Goal: Information Seeking & Learning: Learn about a topic

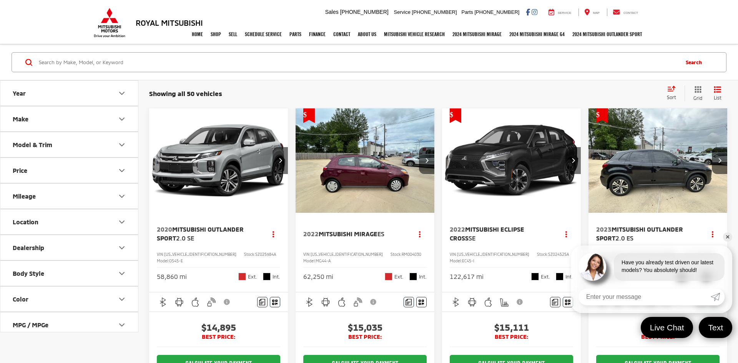
click at [727, 236] on link "✕" at bounding box center [727, 236] width 9 height 9
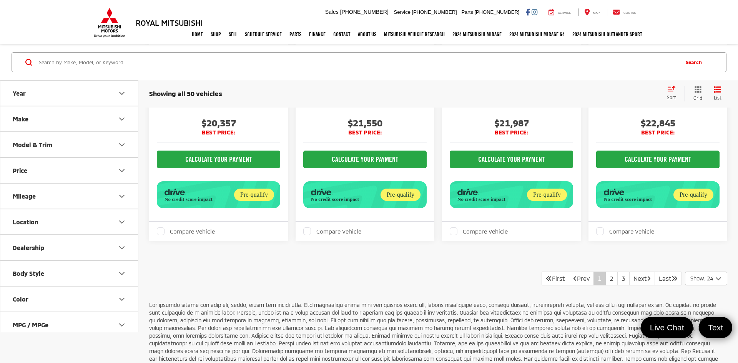
scroll to position [2021, 0]
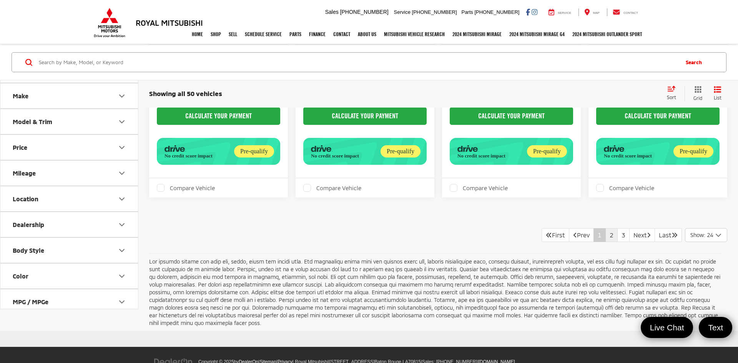
click at [605, 228] on link "2" at bounding box center [611, 235] width 12 height 14
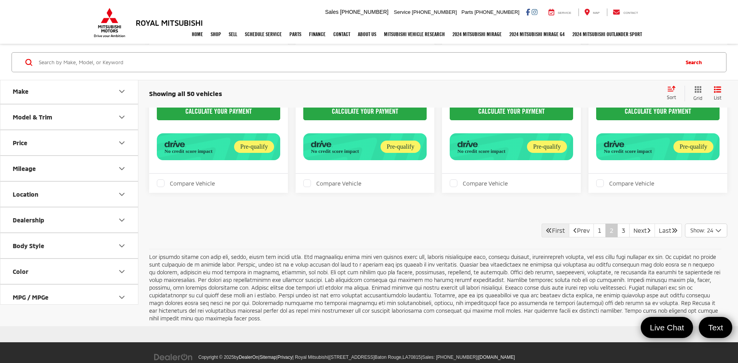
scroll to position [2023, 0]
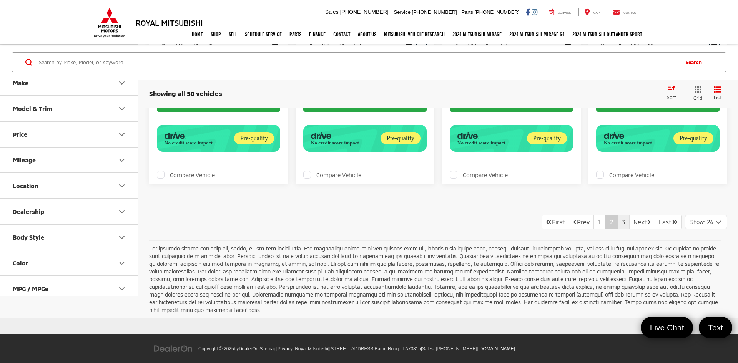
click at [617, 215] on link "3" at bounding box center [623, 222] width 12 height 14
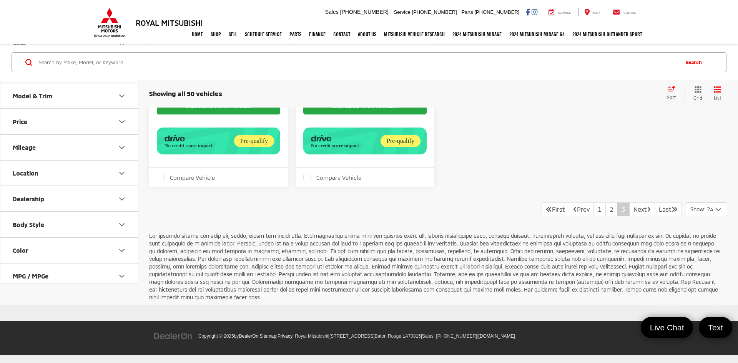
scroll to position [270, 0]
click at [635, 208] on link "Next" at bounding box center [642, 209] width 26 height 14
click at [605, 208] on link "2" at bounding box center [611, 209] width 12 height 14
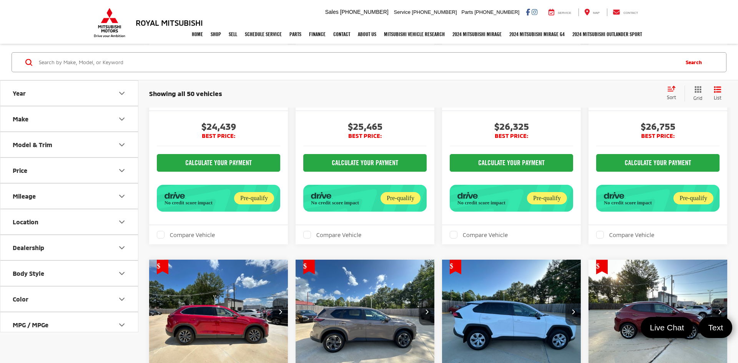
scroll to position [1358, 0]
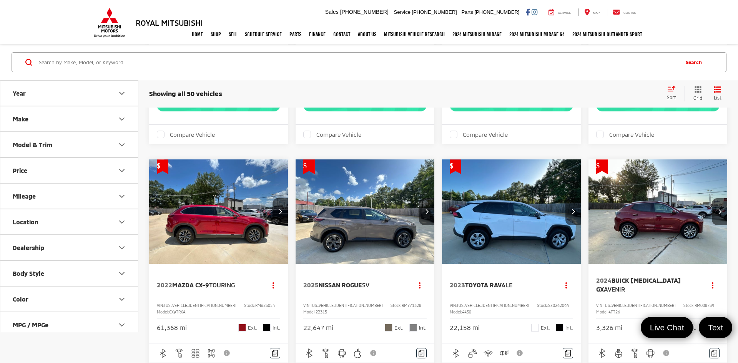
click at [504, 229] on img "2023 Toyota RAV4 LE 0" at bounding box center [511, 211] width 140 height 105
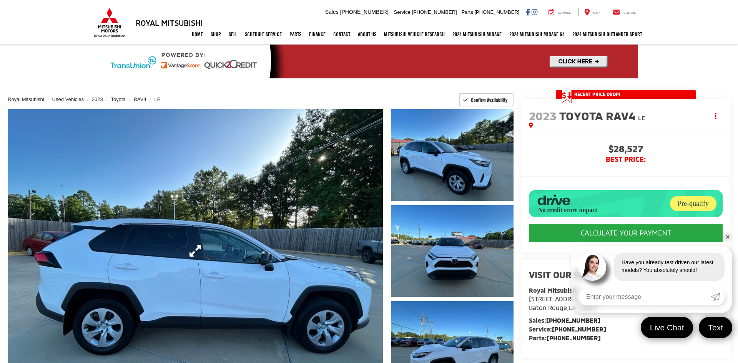
click at [268, 282] on link "Expand Photo 0" at bounding box center [195, 251] width 375 height 284
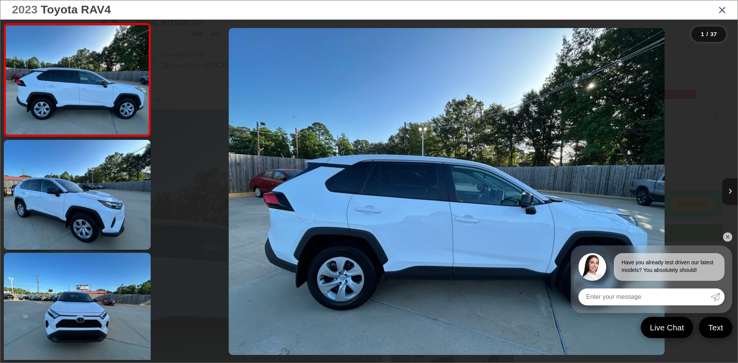
click at [732, 197] on button "Next image" at bounding box center [729, 191] width 15 height 27
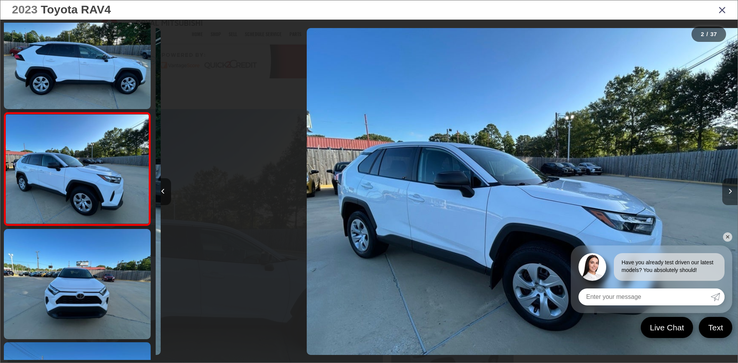
scroll to position [0, 582]
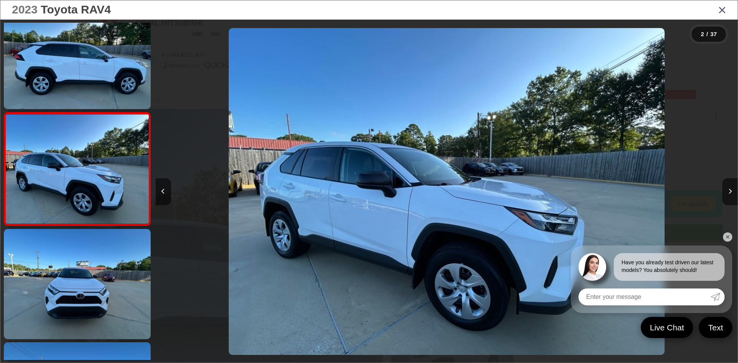
click at [727, 237] on link "✕" at bounding box center [727, 236] width 9 height 9
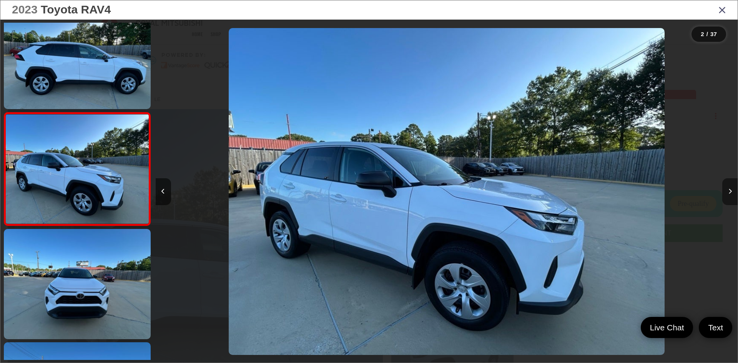
click at [735, 191] on button "Next image" at bounding box center [729, 191] width 15 height 27
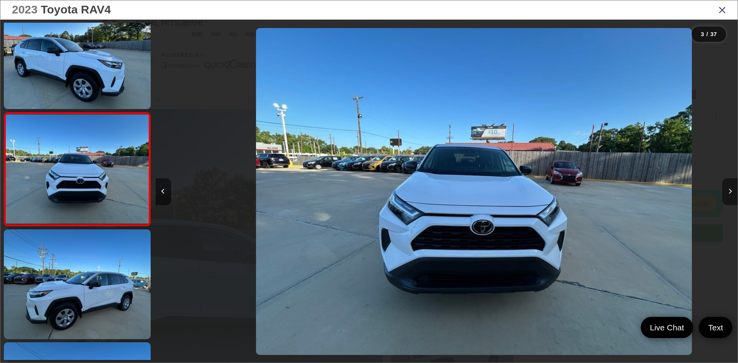
scroll to position [0, 1164]
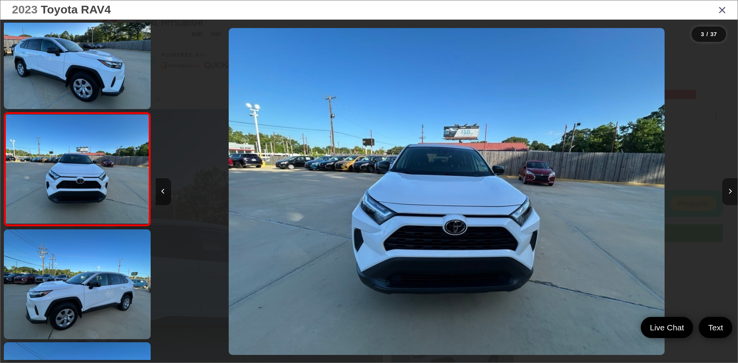
click at [730, 191] on icon "Next image" at bounding box center [729, 191] width 3 height 5
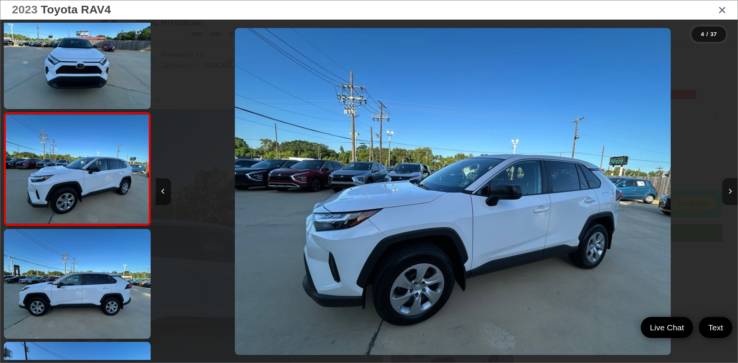
scroll to position [0, 1746]
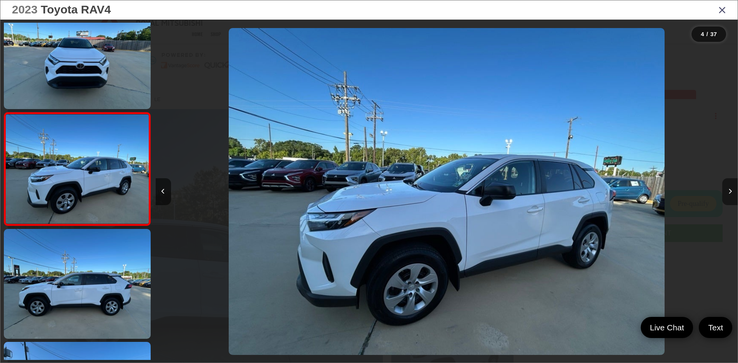
click at [730, 191] on icon "Next image" at bounding box center [729, 191] width 3 height 5
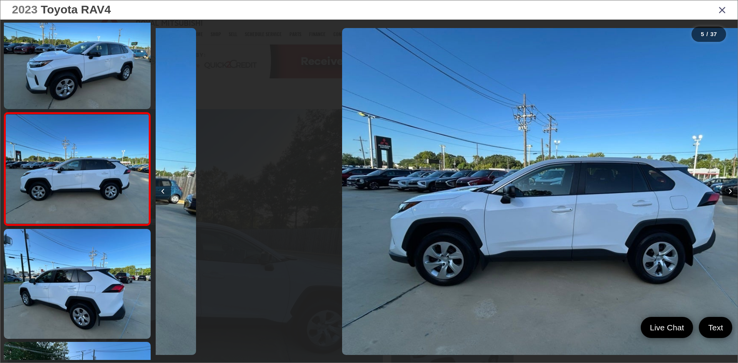
scroll to position [0, 2328]
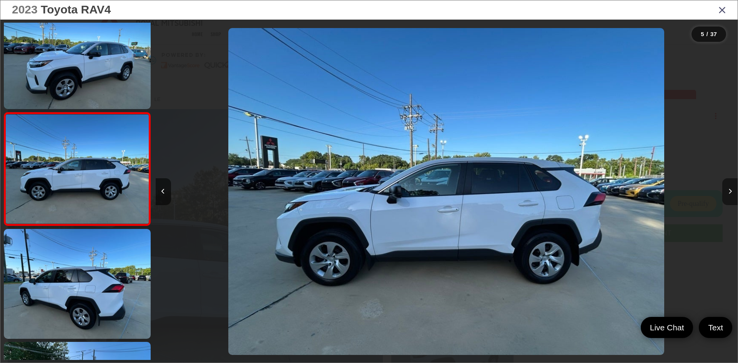
click at [730, 191] on icon "Next image" at bounding box center [729, 191] width 3 height 5
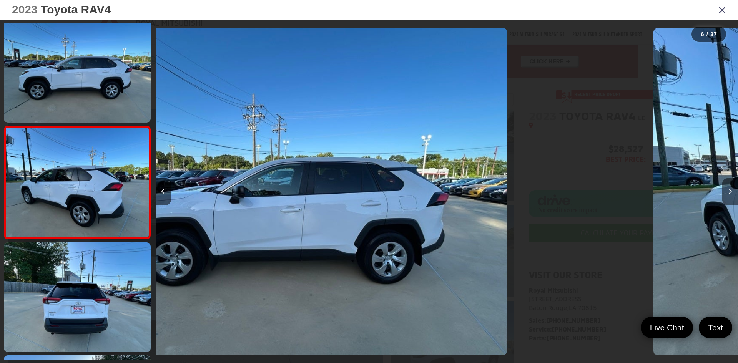
scroll to position [476, 0]
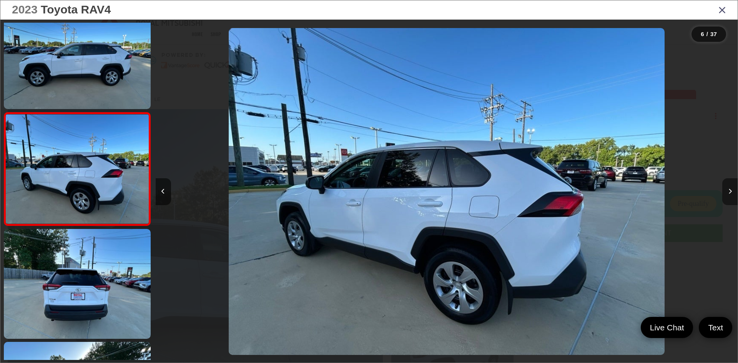
click at [730, 191] on icon "Next image" at bounding box center [729, 191] width 3 height 5
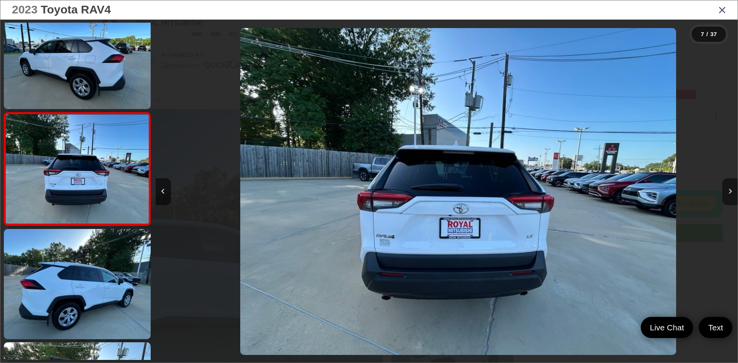
scroll to position [0, 3491]
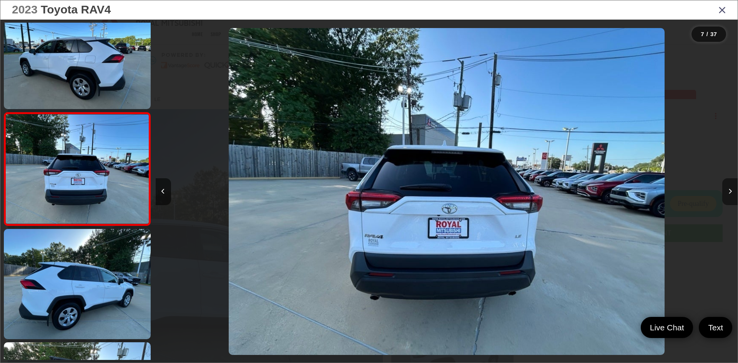
click at [730, 191] on icon "Next image" at bounding box center [729, 191] width 3 height 5
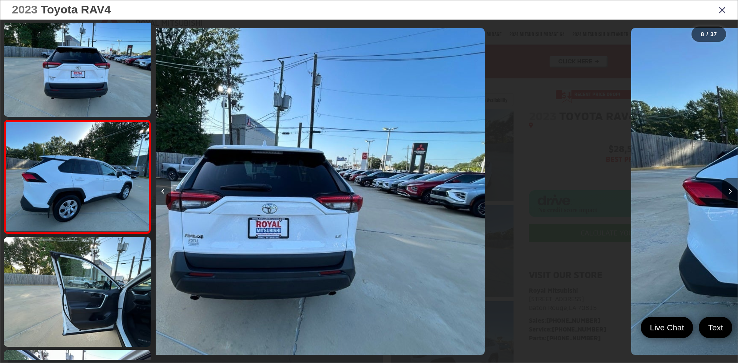
scroll to position [702, 0]
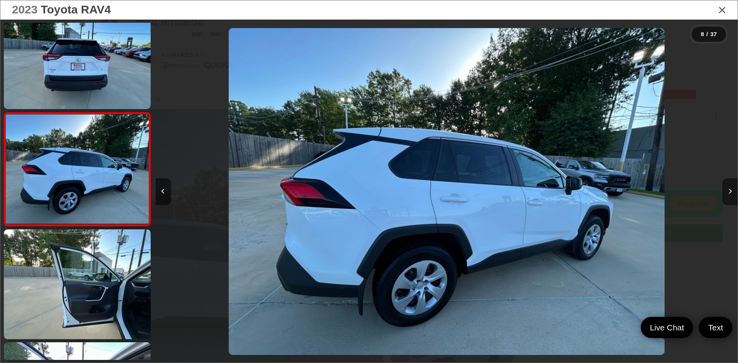
click at [730, 191] on icon "Next image" at bounding box center [729, 191] width 3 height 5
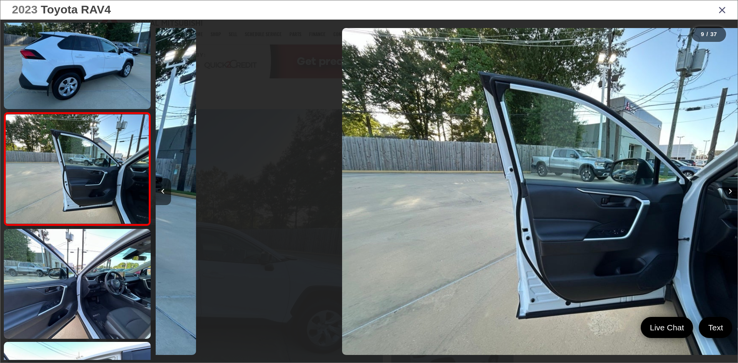
scroll to position [0, 4655]
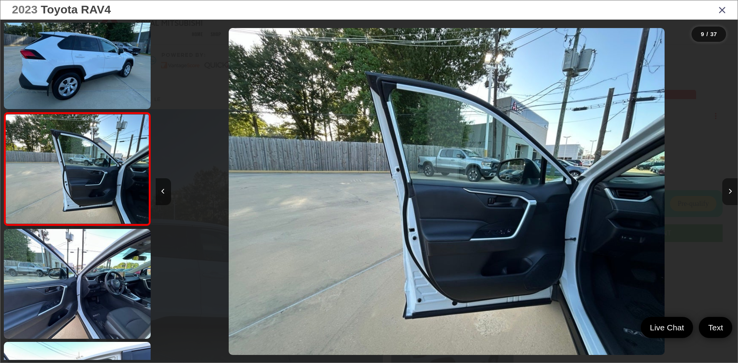
click at [730, 191] on icon "Next image" at bounding box center [729, 191] width 3 height 5
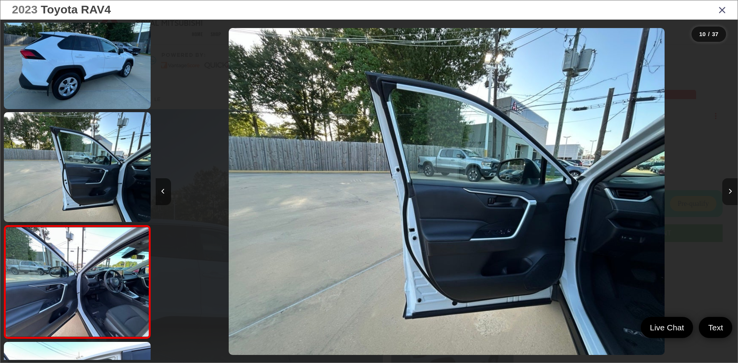
scroll to position [0, 0]
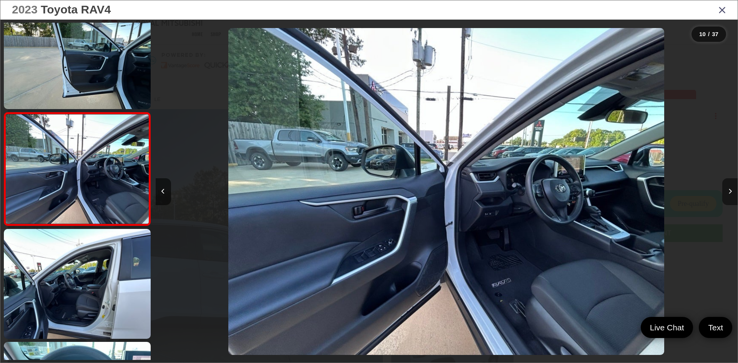
click at [730, 191] on icon "Next image" at bounding box center [729, 191] width 3 height 5
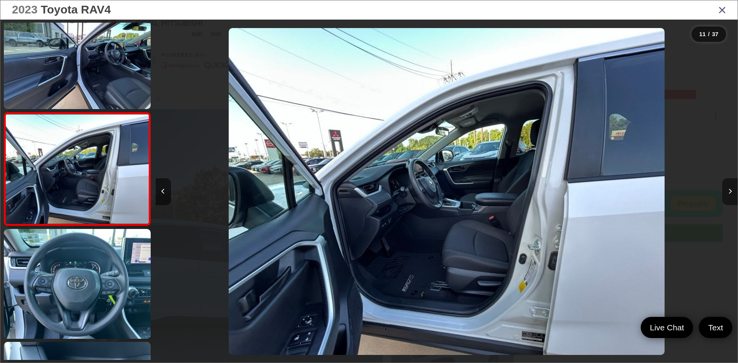
click at [730, 191] on icon "Next image" at bounding box center [729, 191] width 3 height 5
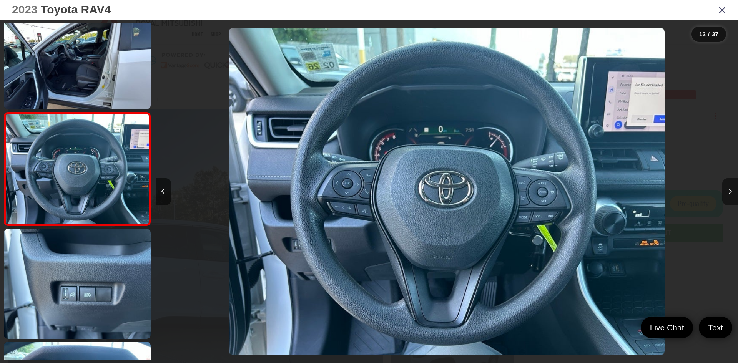
click at [730, 191] on icon "Next image" at bounding box center [729, 191] width 3 height 5
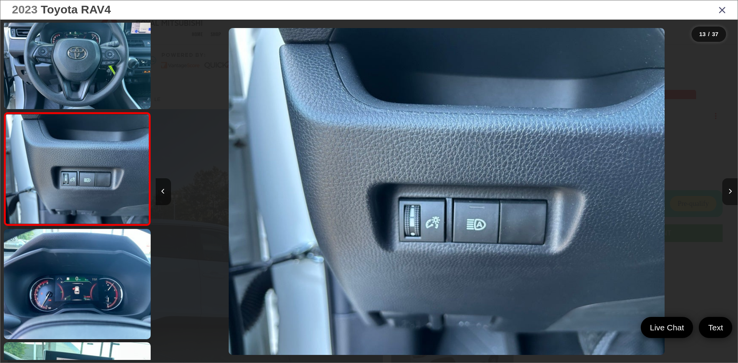
click at [730, 191] on icon "Next image" at bounding box center [729, 191] width 3 height 5
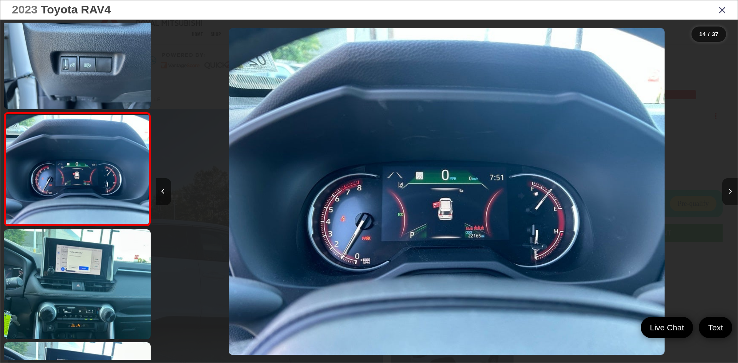
click at [730, 191] on icon "Next image" at bounding box center [729, 191] width 3 height 5
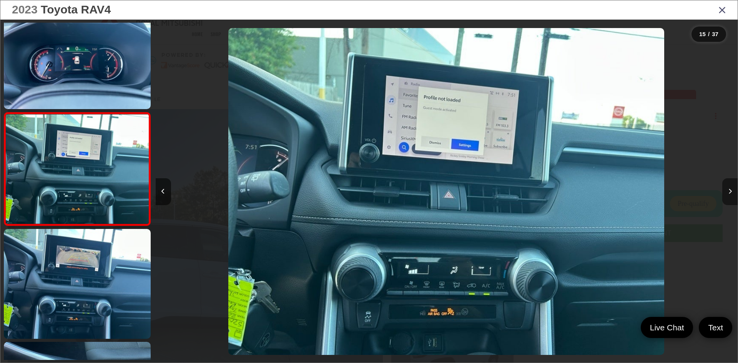
click at [730, 191] on icon "Next image" at bounding box center [729, 191] width 3 height 5
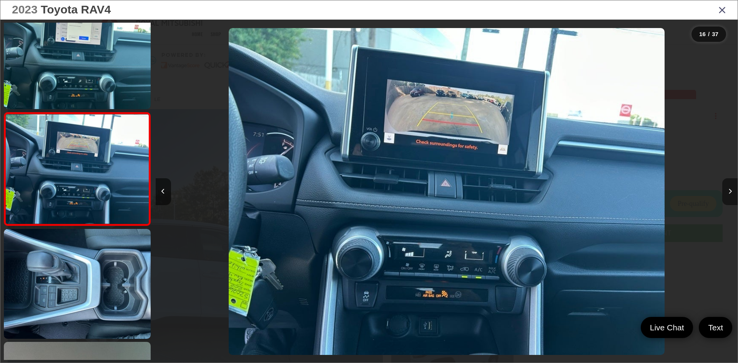
click at [730, 191] on icon "Next image" at bounding box center [729, 191] width 3 height 5
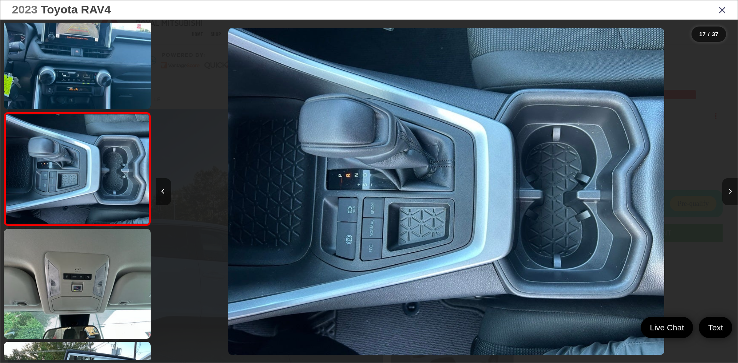
click at [730, 191] on icon "Next image" at bounding box center [729, 191] width 3 height 5
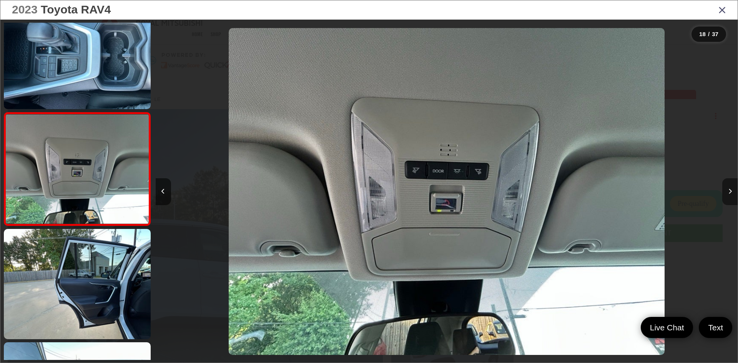
click at [730, 191] on icon "Next image" at bounding box center [729, 191] width 3 height 5
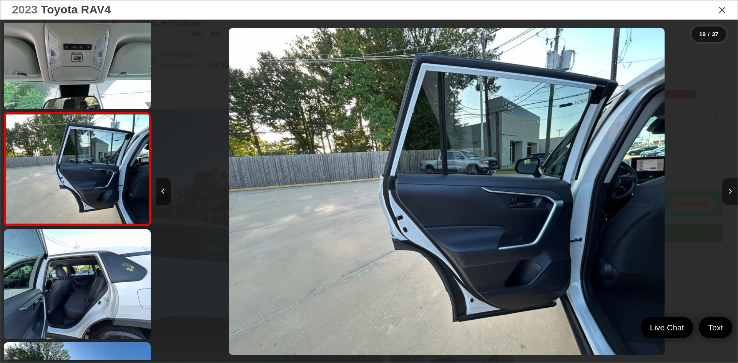
click at [730, 191] on icon "Next image" at bounding box center [729, 191] width 3 height 5
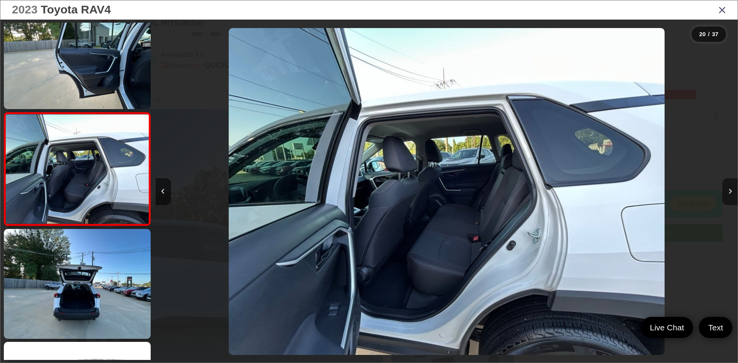
click at [730, 191] on icon "Next image" at bounding box center [729, 191] width 3 height 5
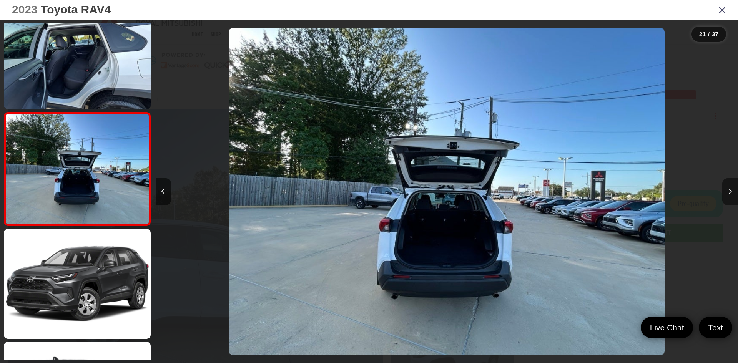
click at [730, 191] on icon "Next image" at bounding box center [729, 191] width 3 height 5
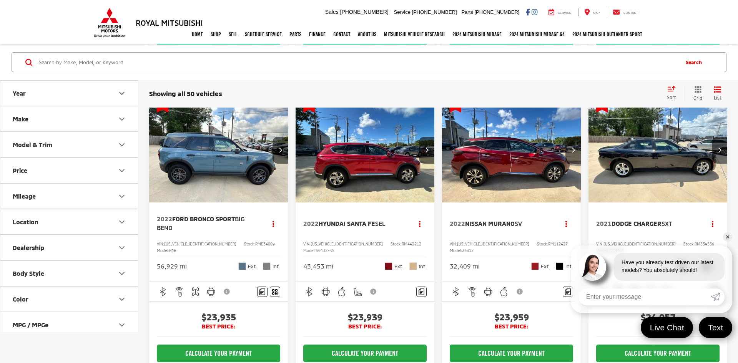
scroll to position [710, 0]
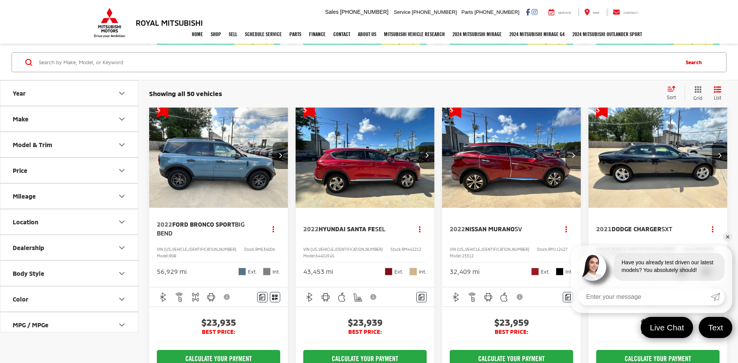
click at [729, 236] on link "✕" at bounding box center [727, 236] width 9 height 9
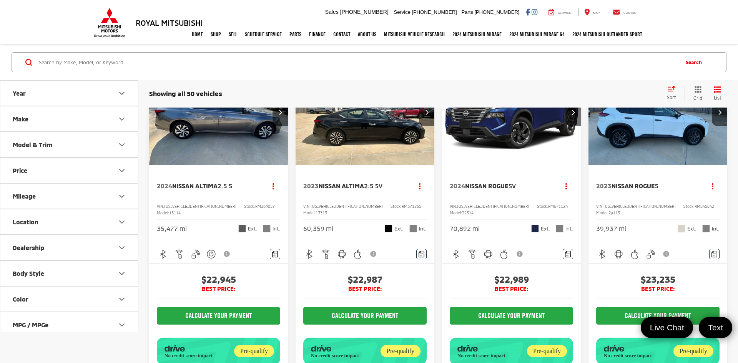
scroll to position [0, 0]
